Goal: Information Seeking & Learning: Find specific fact

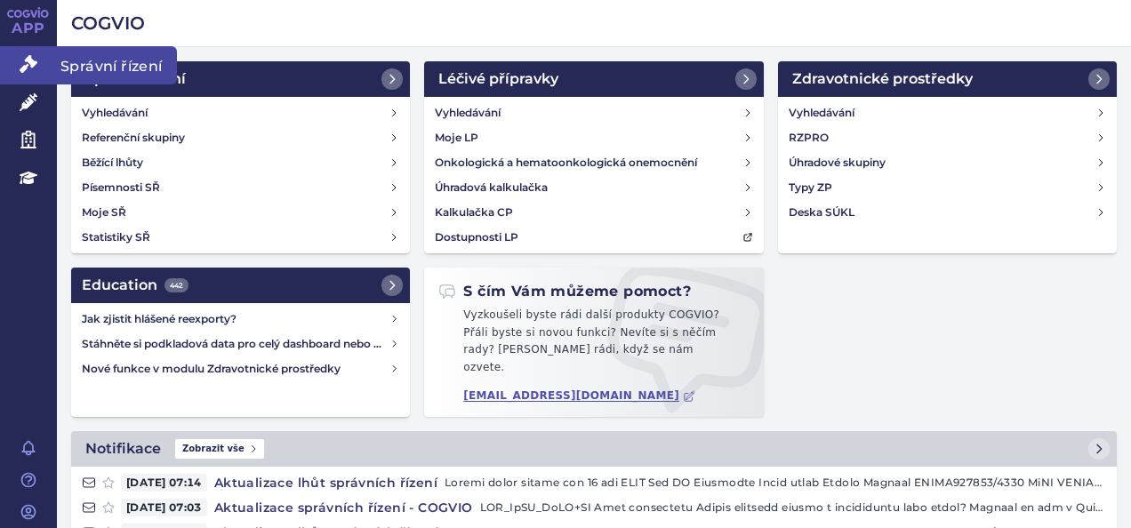
click at [35, 59] on icon at bounding box center [29, 64] width 18 height 18
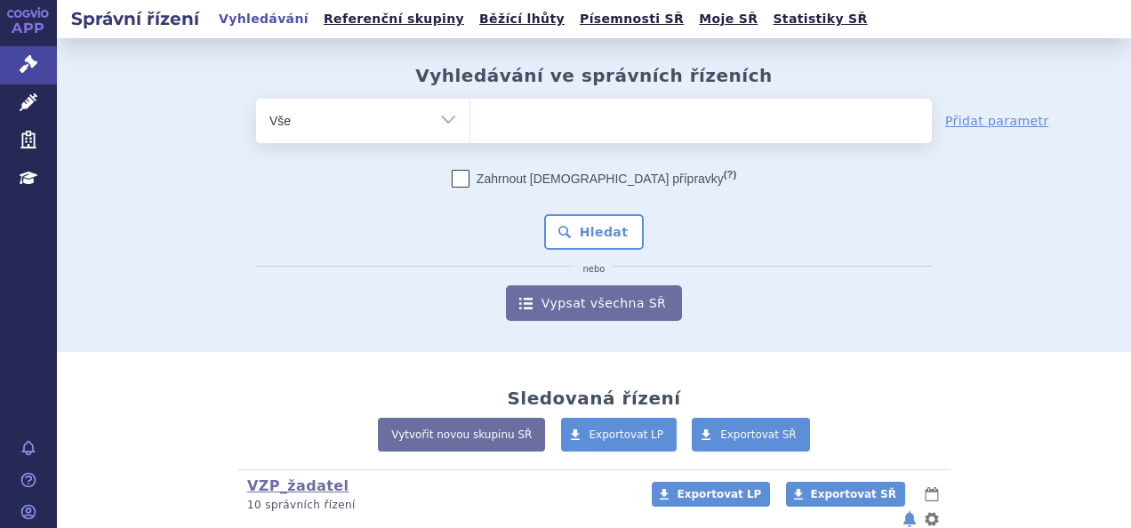
click at [525, 127] on ul at bounding box center [700, 117] width 461 height 37
click at [470, 127] on select at bounding box center [469, 120] width 1 height 44
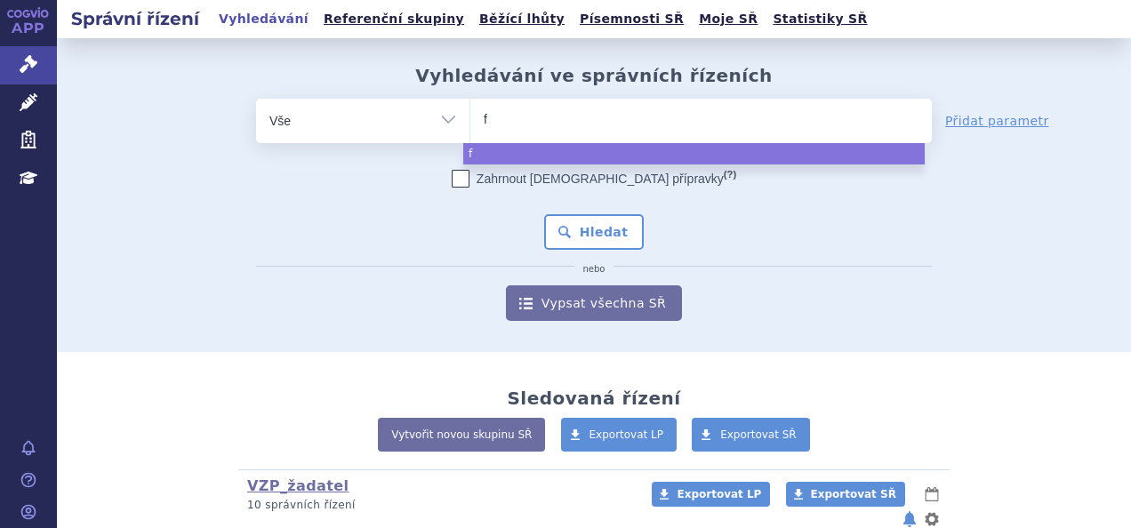
type input "fa"
type input "fab"
type input "fabh"
type input "fabha"
type input "fabhal"
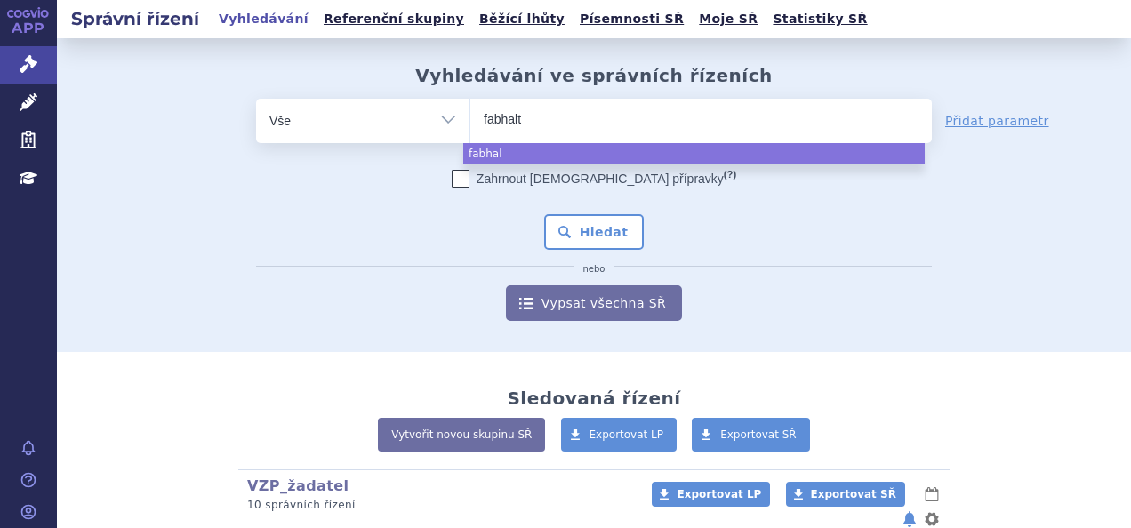
type input "fabhalta"
select select "fabhalta"
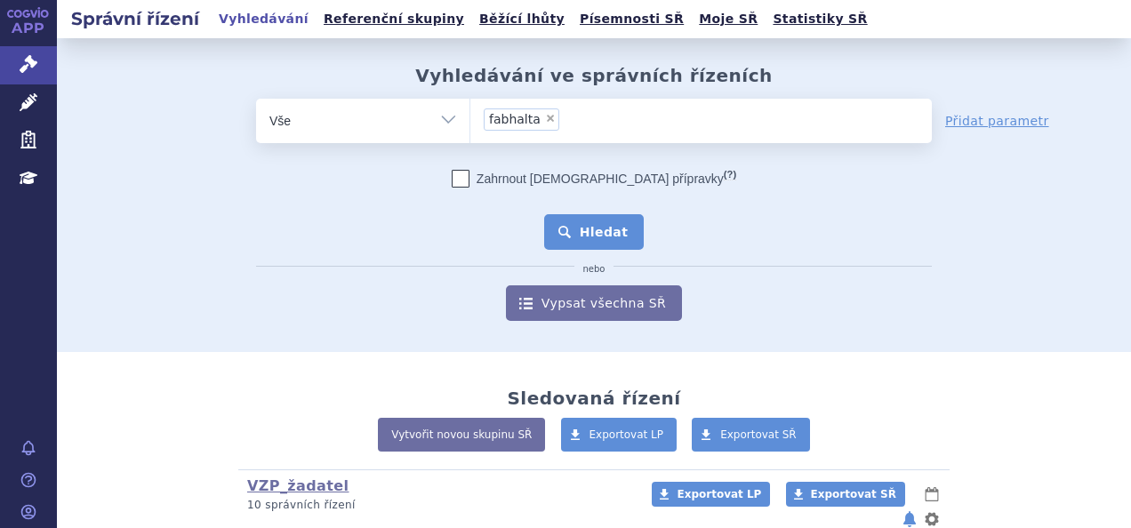
click at [566, 237] on button "Hledat" at bounding box center [594, 232] width 100 height 36
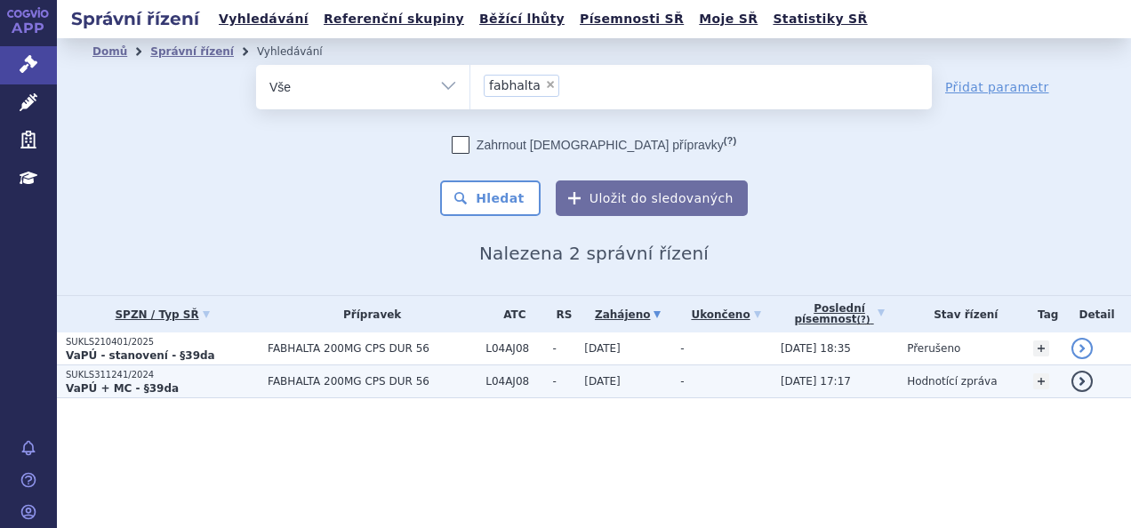
click at [124, 377] on p "SUKLS311241/2024" at bounding box center [162, 375] width 193 height 12
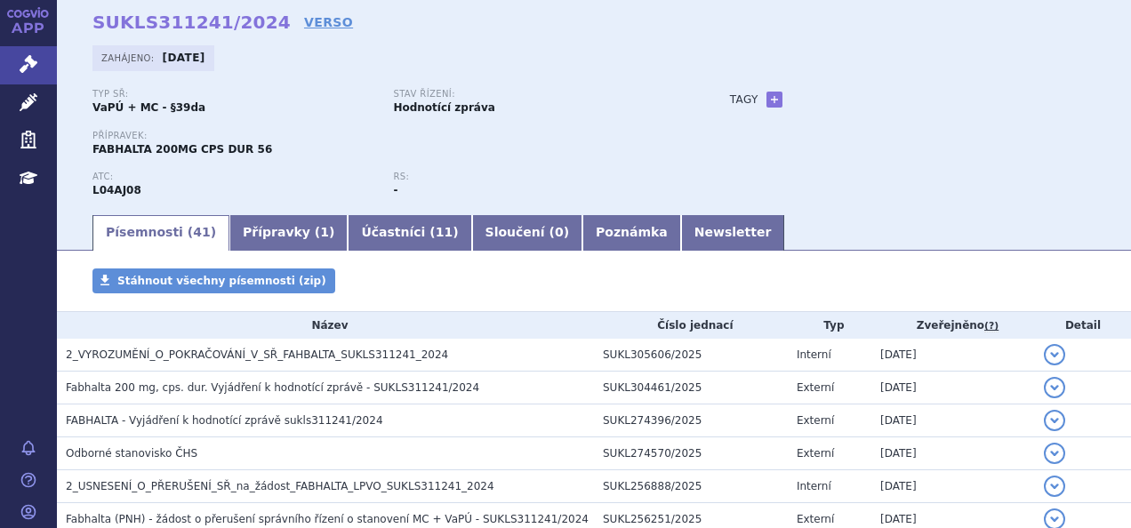
scroll to position [107, 0]
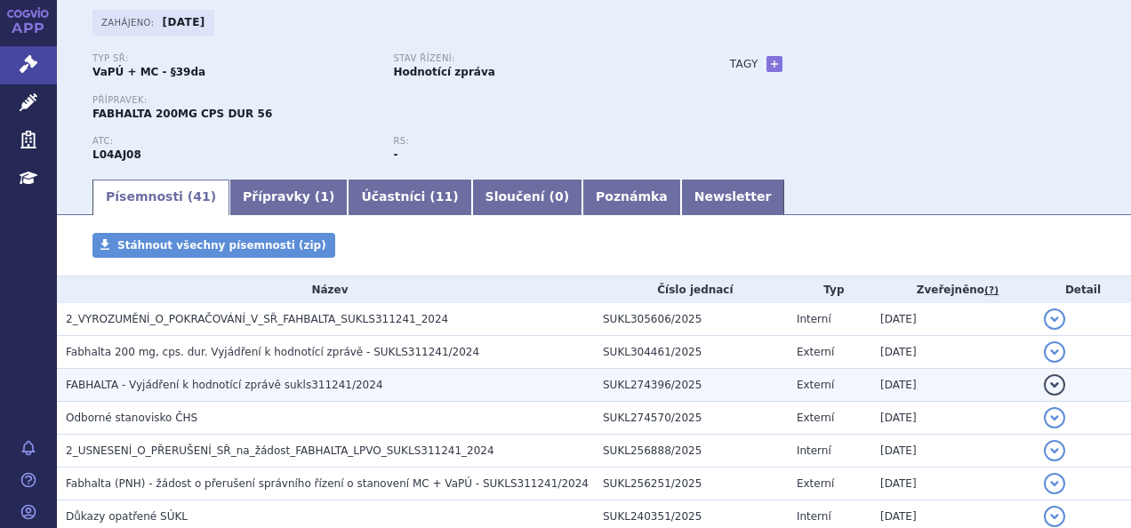
click at [294, 384] on span "FABHALTA - Vyjádření k hodnotící zprávě sukls311241/2024" at bounding box center [224, 385] width 317 height 12
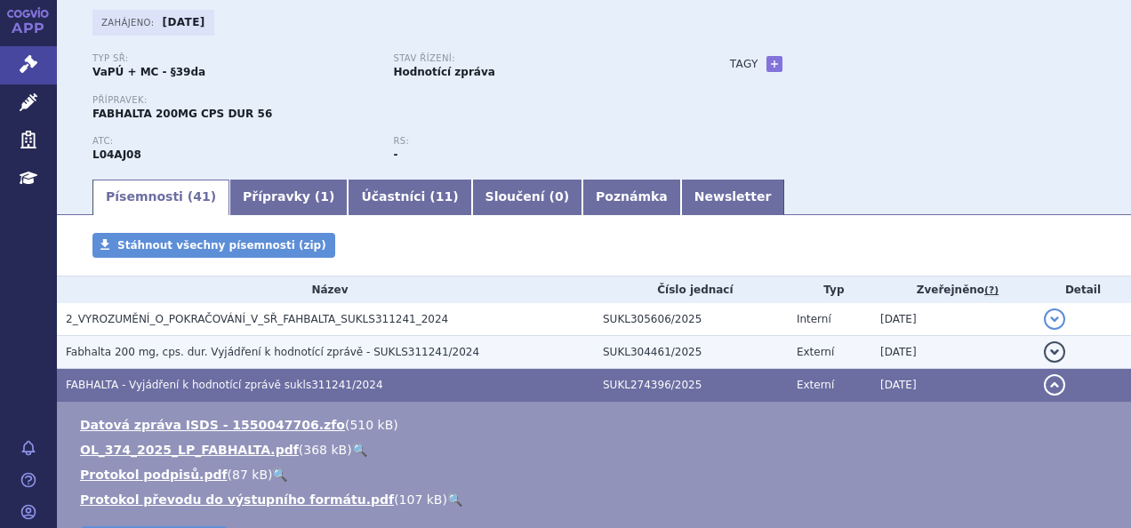
click at [286, 348] on span "Fabhalta 200 mg, cps. dur. Vyjádření k hodnotící zprávě - SUKLS311241/2024" at bounding box center [272, 352] width 413 height 12
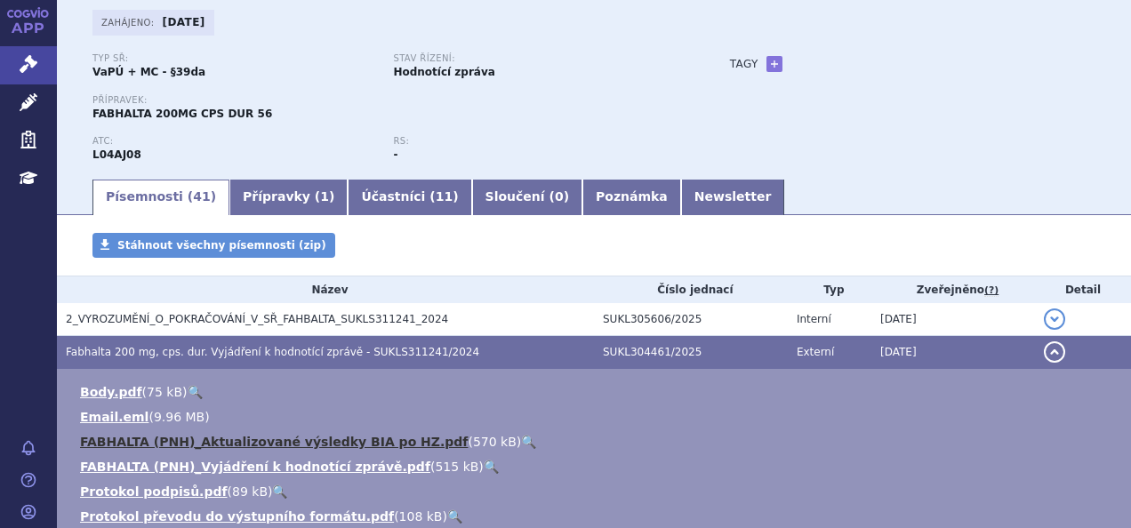
click at [368, 441] on link "FABHALTA (PNH)_Aktualizované výsledky BIA po HZ.pdf" at bounding box center [274, 442] width 388 height 14
